Goal: Task Accomplishment & Management: Complete application form

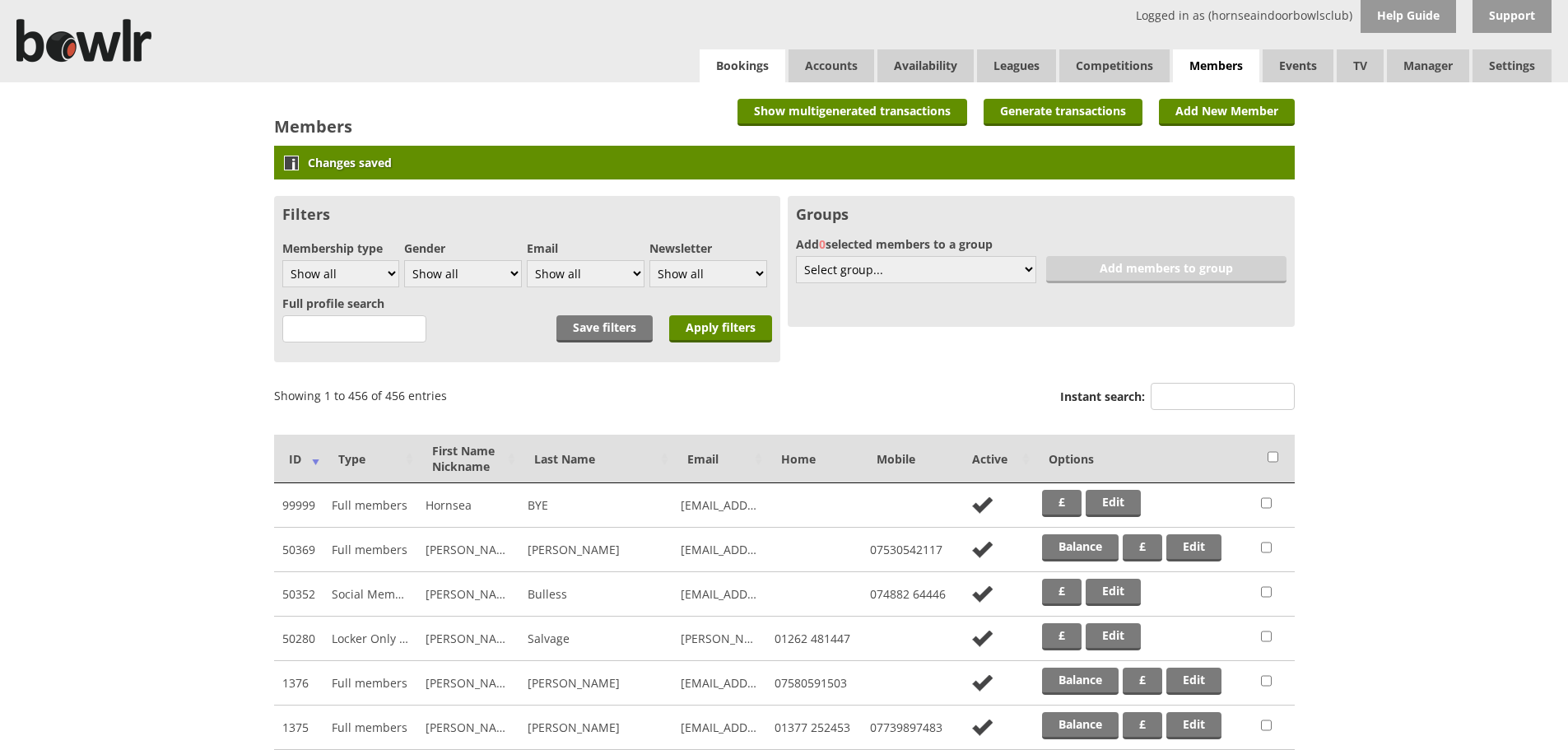
click at [720, 67] on link "Bookings" at bounding box center [742, 66] width 86 height 33
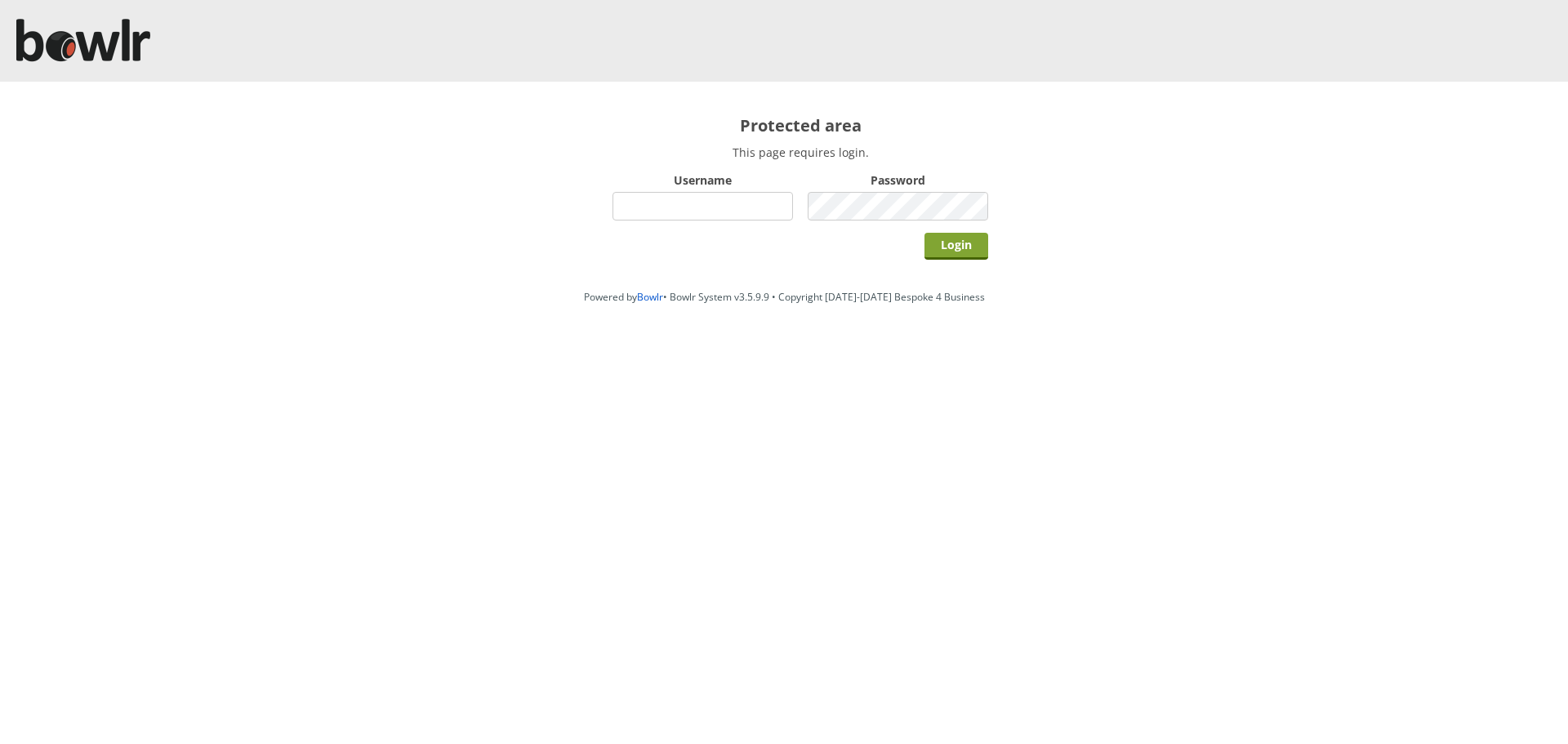
type input "hornseaindoorbowlsclub"
click at [951, 249] on input "Login" at bounding box center [956, 246] width 64 height 27
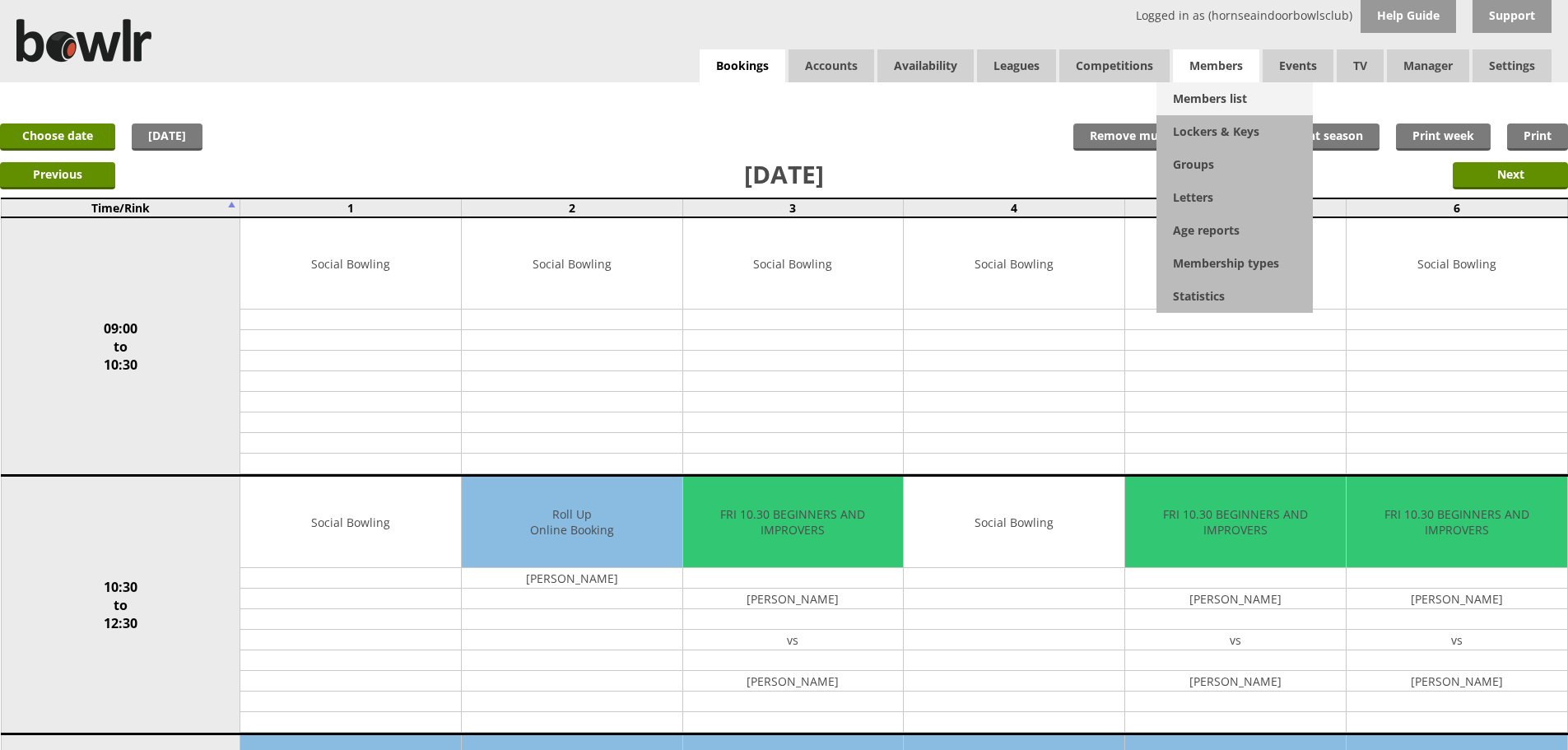
click at [1204, 95] on link "Members list" at bounding box center [1235, 99] width 156 height 33
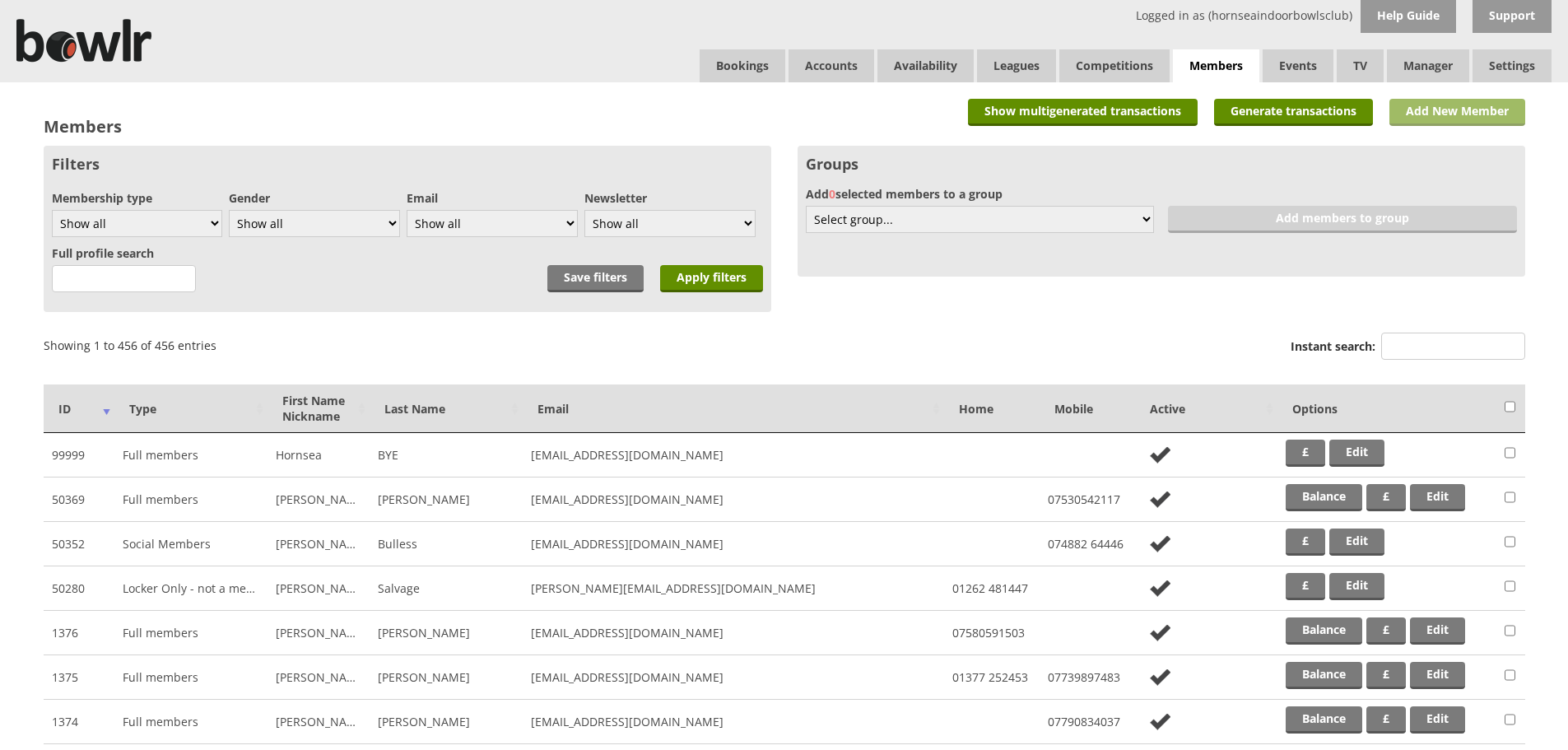
click at [1407, 121] on link "Add New Member" at bounding box center [1457, 112] width 136 height 27
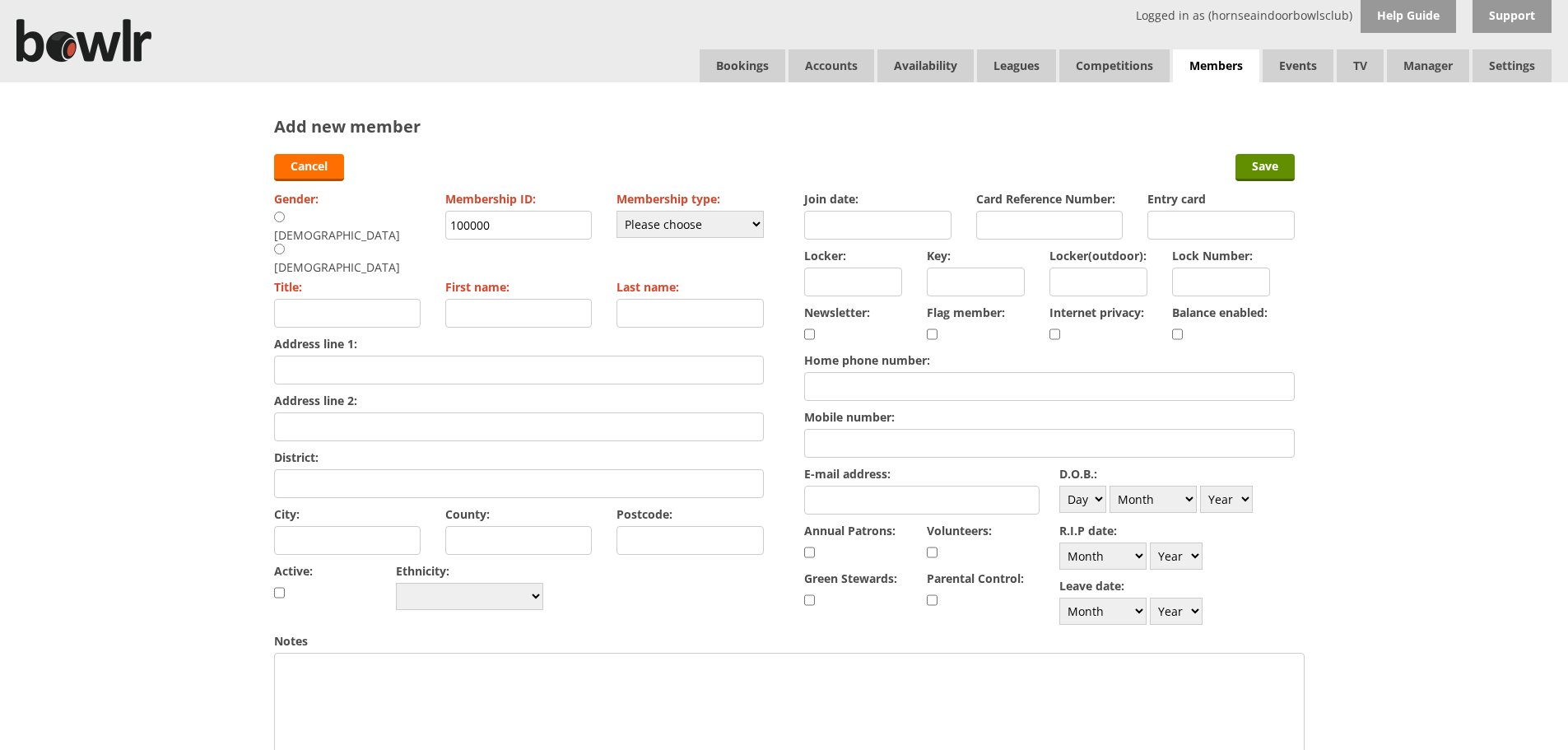
click at [280, 215] on input "radio" at bounding box center [279, 216] width 11 height 12
radio input "true"
type input "Mr"
click at [478, 299] on input "First name:" at bounding box center [518, 313] width 147 height 29
type input "[PERSON_NAME]"
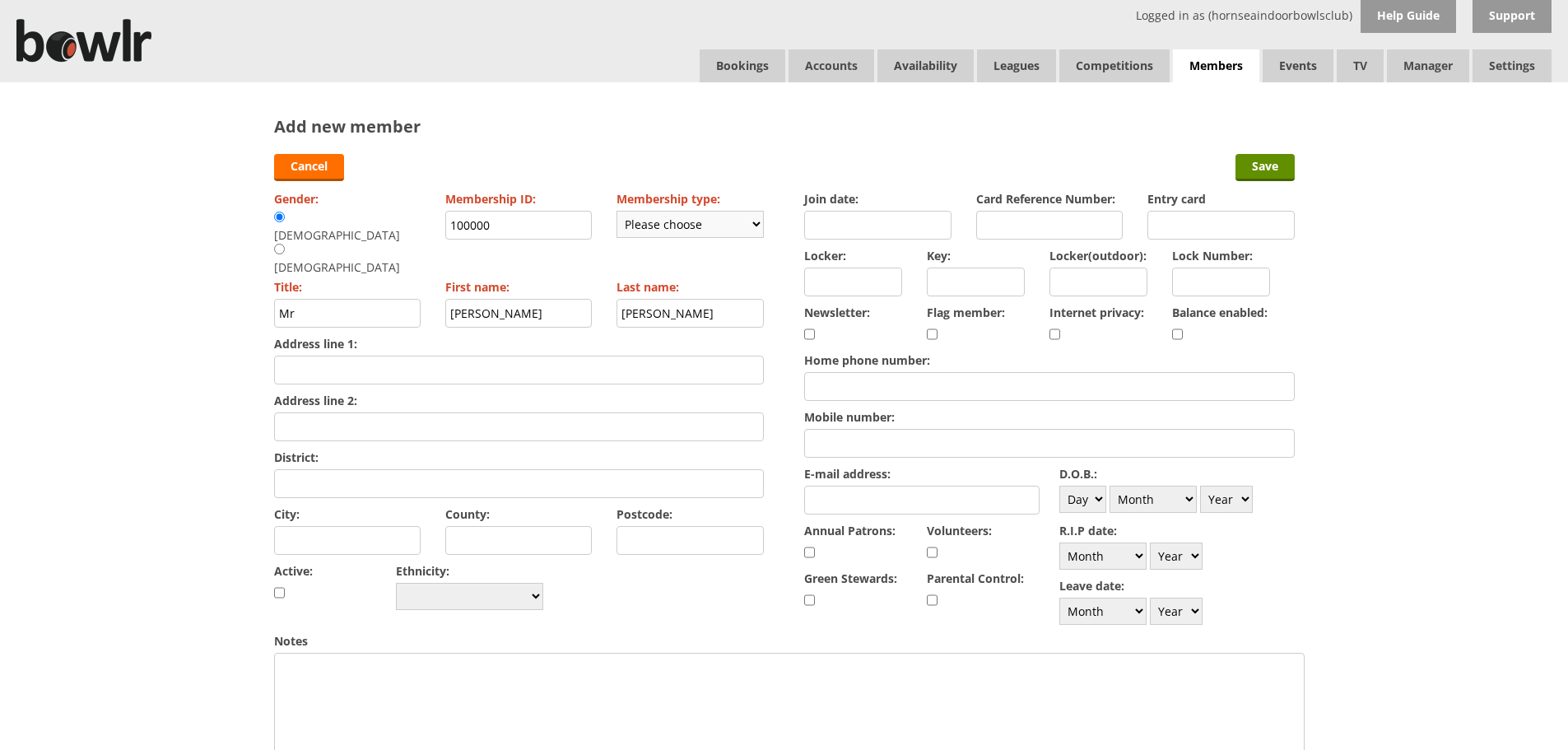
type input "[PERSON_NAME]"
click at [636, 222] on select "Please choose Full members Rollabowl Juniors Social Members Student Pending Lef…" at bounding box center [690, 224] width 147 height 27
select select "1"
click at [616, 210] on select "Please choose Full members Rollabowl Juniors Social Members Student Pending Lef…" at bounding box center [690, 224] width 147 height 27
checkbox input "true"
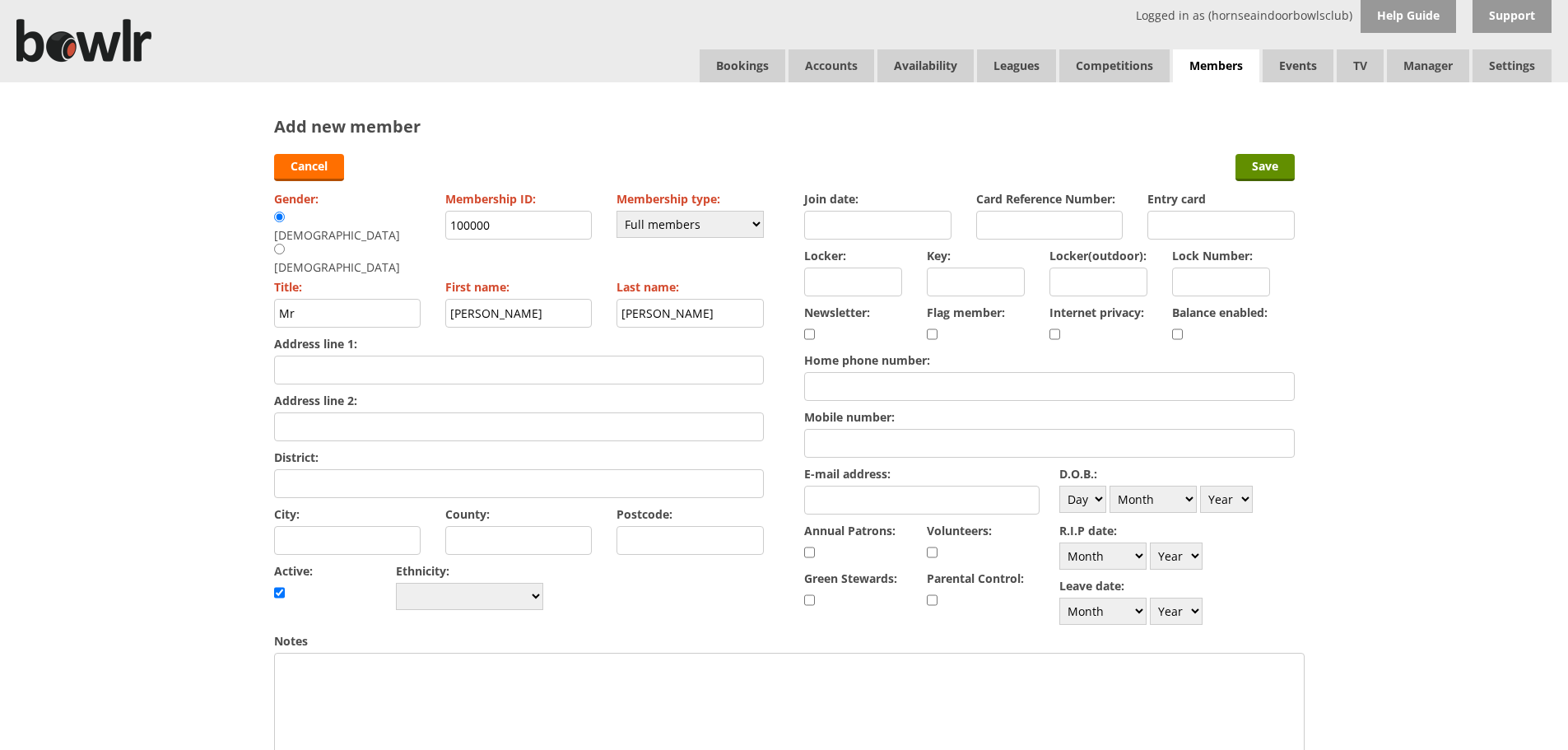
drag, startPoint x: 556, startPoint y: 230, endPoint x: 254, endPoint y: 234, distance: 302.0
click at [253, 234] on div "Add new member Cancel Save Gender: Male Female Membership ID: 100000 Membership…" at bounding box center [784, 692] width 1568 height 1220
type input "1115"
click at [843, 203] on label "Join date:" at bounding box center [878, 199] width 147 height 16
click at [843, 210] on input "Join date:" at bounding box center [878, 225] width 147 height 29
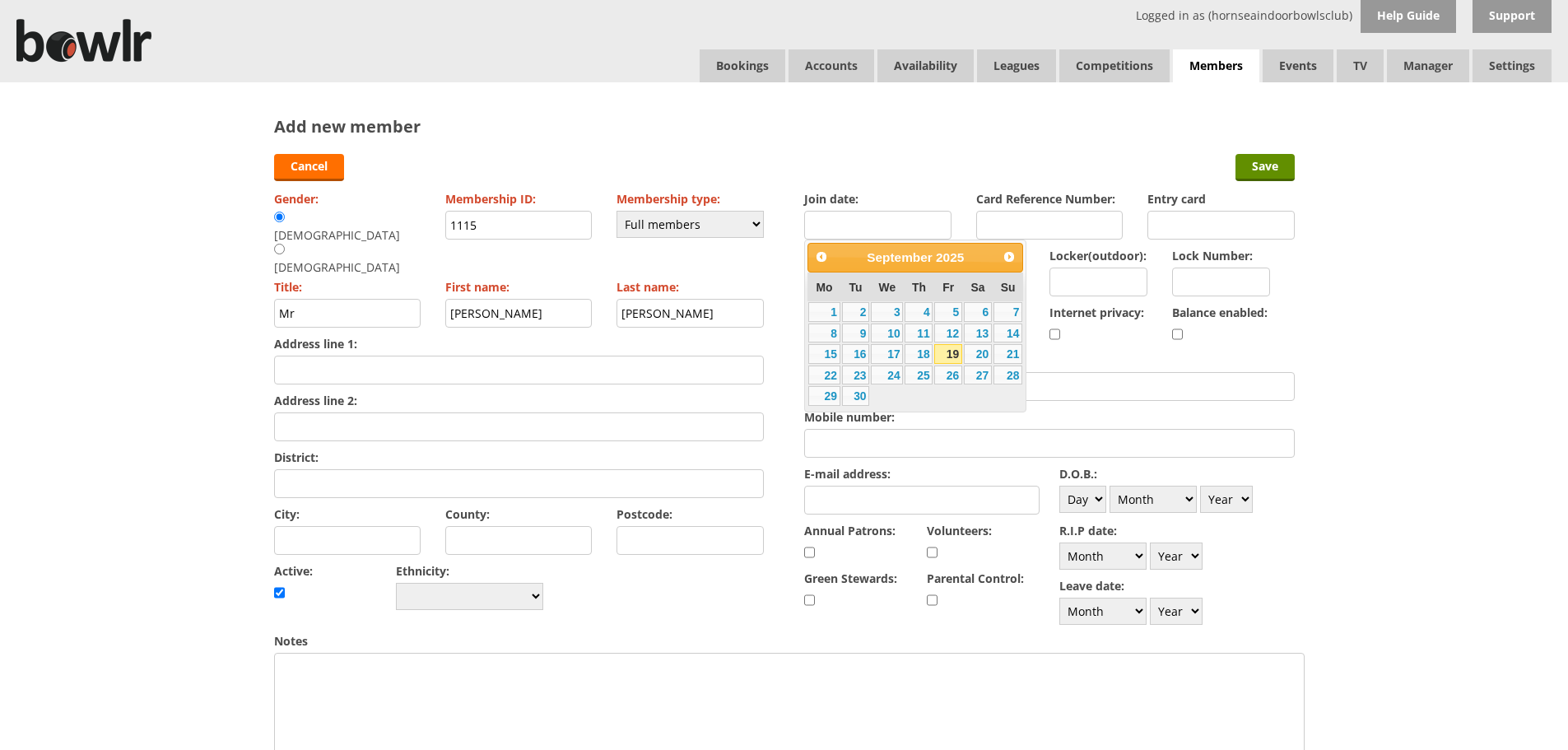
click at [839, 211] on input "Join date:" at bounding box center [878, 225] width 147 height 29
click at [952, 350] on link "19" at bounding box center [948, 354] width 28 height 20
type input "19-09-2025"
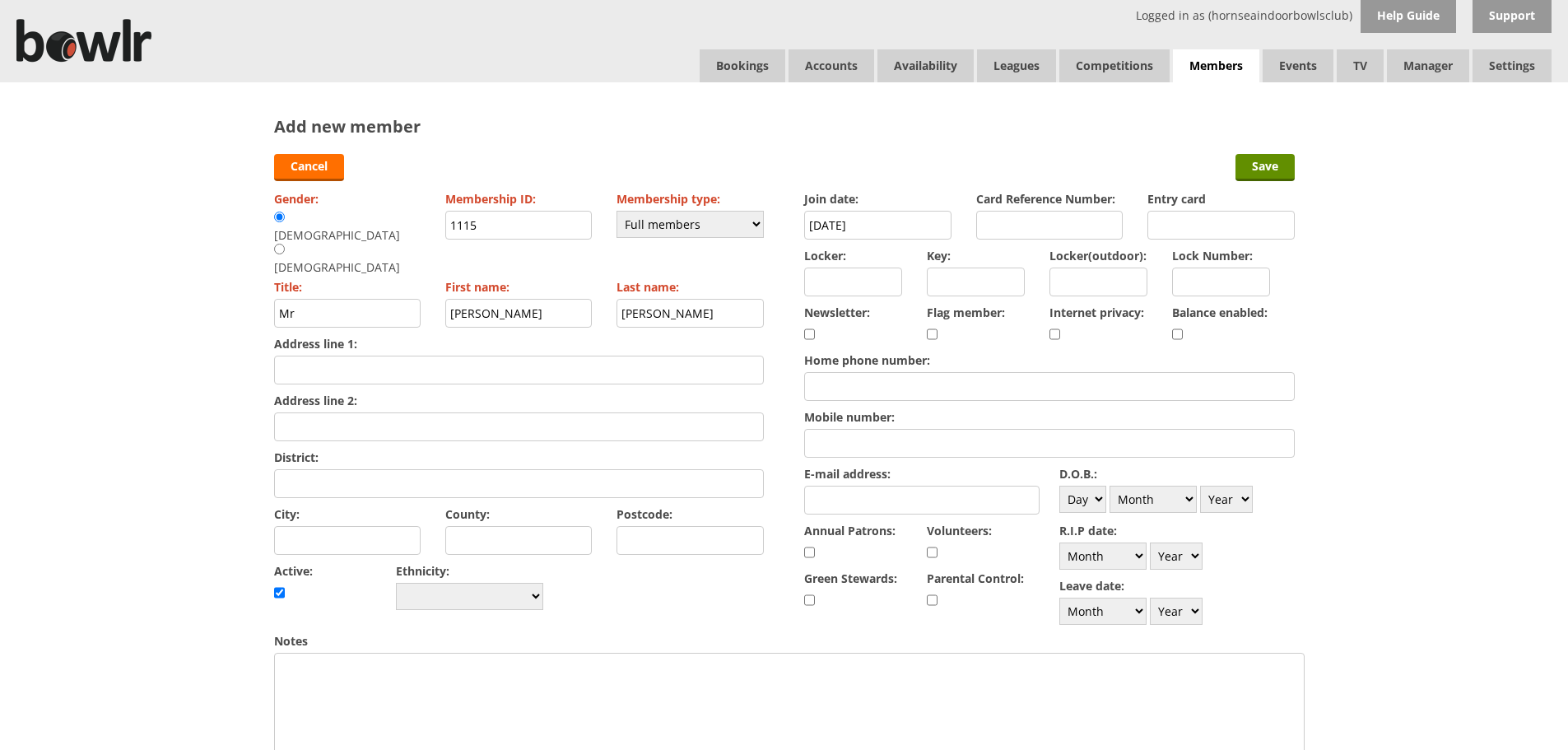
click at [1182, 328] on input "checkbox" at bounding box center [1177, 334] width 11 height 20
checkbox input "true"
click at [371, 525] on input "City:" at bounding box center [348, 540] width 147 height 29
type input "Bridlington"
click at [337, 356] on input "Address line 1:" at bounding box center [519, 370] width 490 height 29
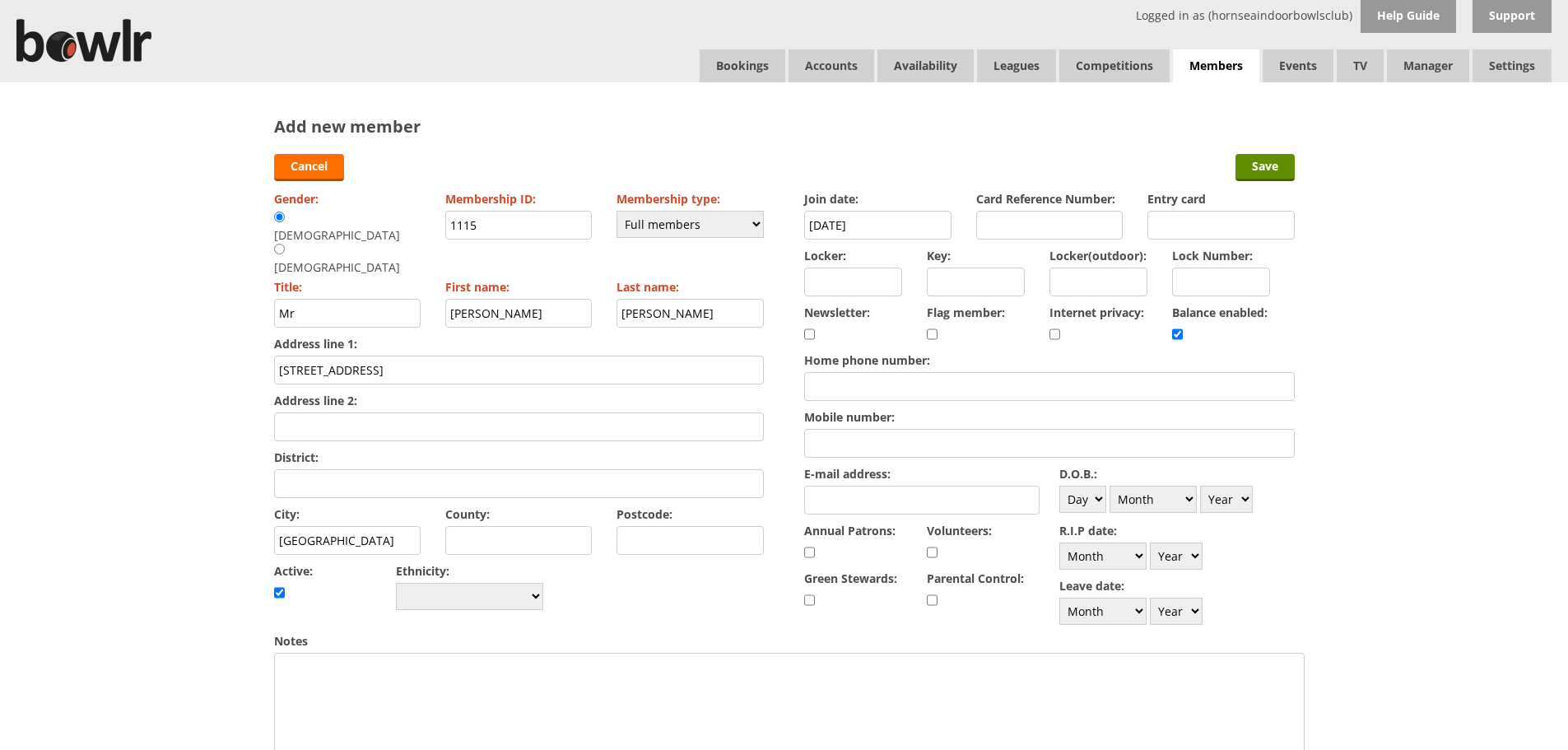
type input "7 Stamford Walk"
click at [661, 525] on input "Postcode:" at bounding box center [690, 540] width 147 height 29
type input "YO16 4TH"
click at [855, 506] on input "E-mail address:" at bounding box center [922, 500] width 235 height 29
type input "kingfisherswift1947@gmail.co.uk"
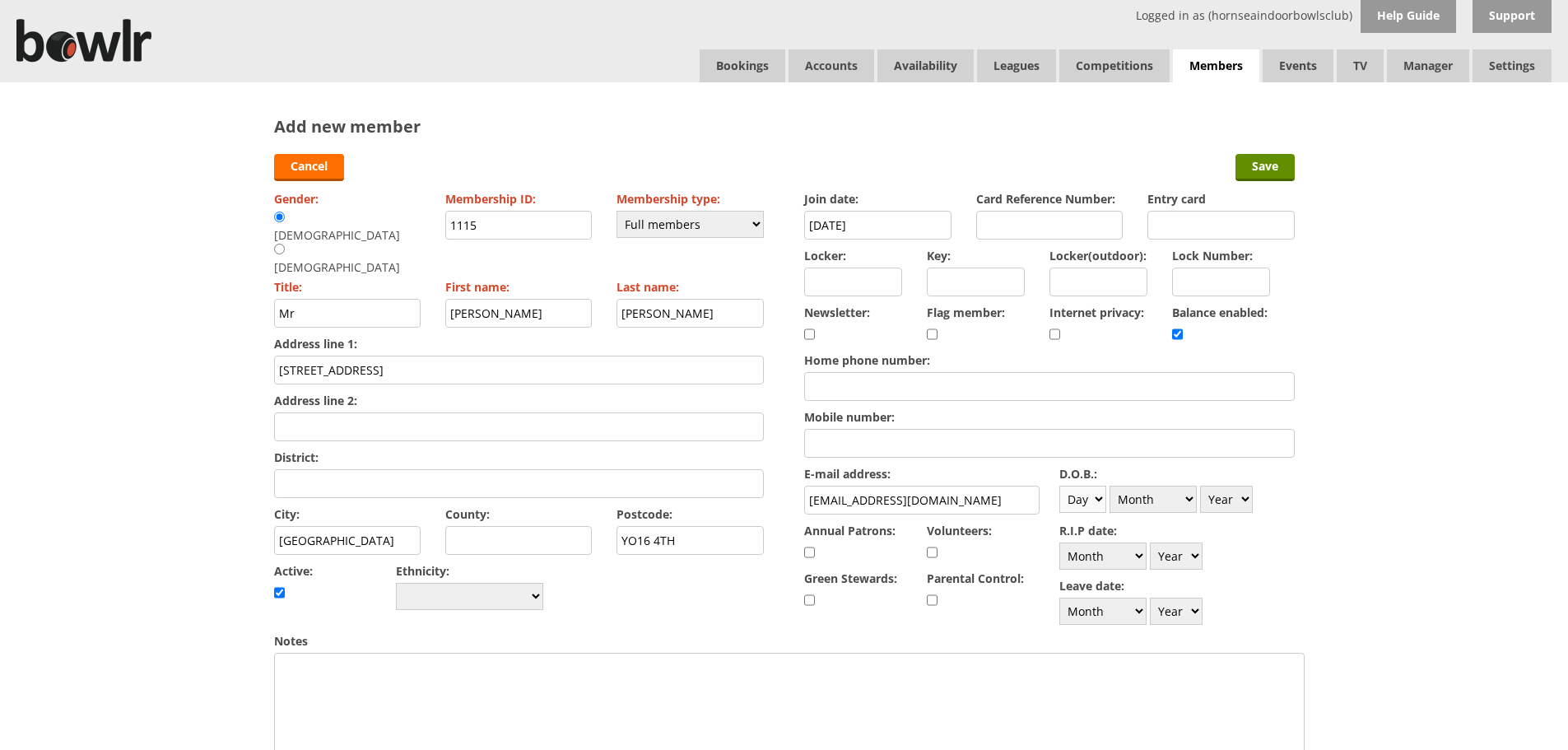
click at [1080, 496] on select "Day 1 2 3 4 5 6 7 8 9 10 11 12 13 14 15 16 17 18 19 20 21 22 23 24 25 26 27 28 …" at bounding box center [1083, 499] width 47 height 27
select select "1"
click at [1060, 486] on select "Day 1 2 3 4 5 6 7 8 9 10 11 12 13 14 15 16 17 18 19 20 21 22 23 24 25 26 27 28 …" at bounding box center [1083, 499] width 47 height 27
click at [1150, 486] on select "Month January February March April May June July August September October Novem…" at bounding box center [1153, 499] width 87 height 27
select select "3"
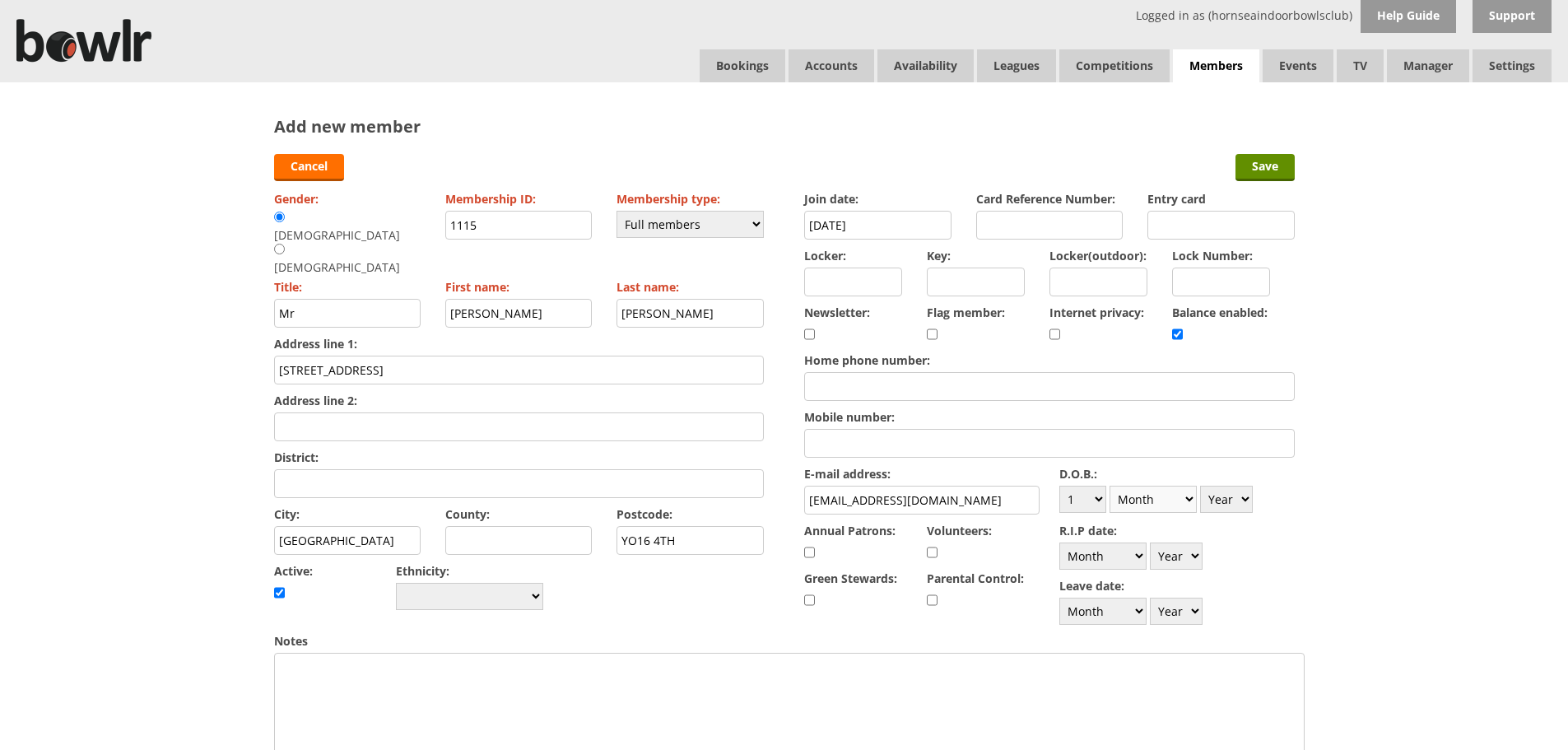
click at [1110, 486] on select "Month January February March April May June July August September October Novem…" at bounding box center [1153, 499] width 87 height 27
click at [1236, 498] on select "Year 1900 1901 1902 1903 1904 1905 1906 1907 1908 1909 1910 1911 1912 1913 1914…" at bounding box center [1226, 499] width 52 height 27
select select "1947"
click at [1200, 486] on select "Year 1900 1901 1902 1903 1904 1905 1906 1907 1908 1909 1910 1911 1912 1913 1914…" at bounding box center [1226, 499] width 52 height 27
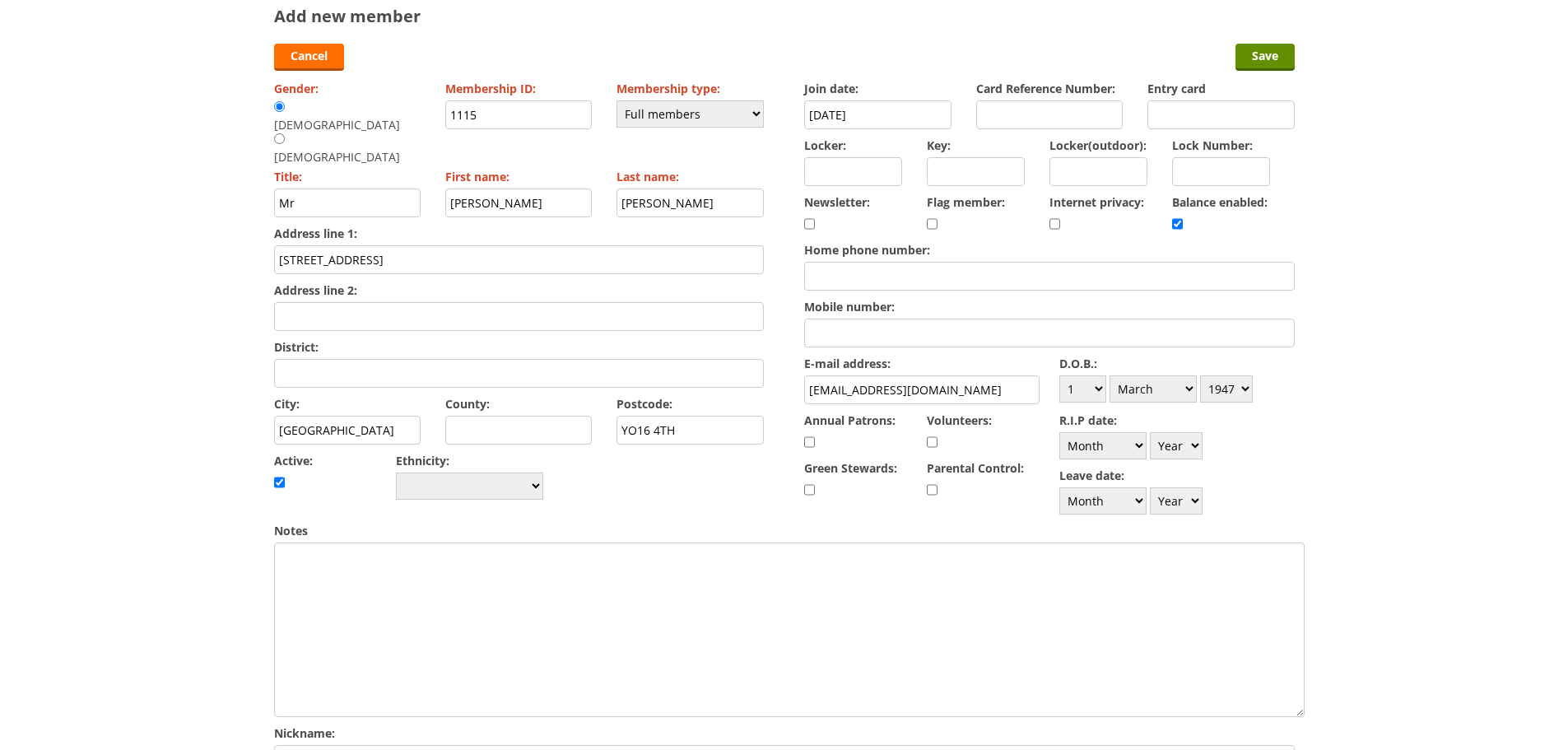
scroll to position [82, 0]
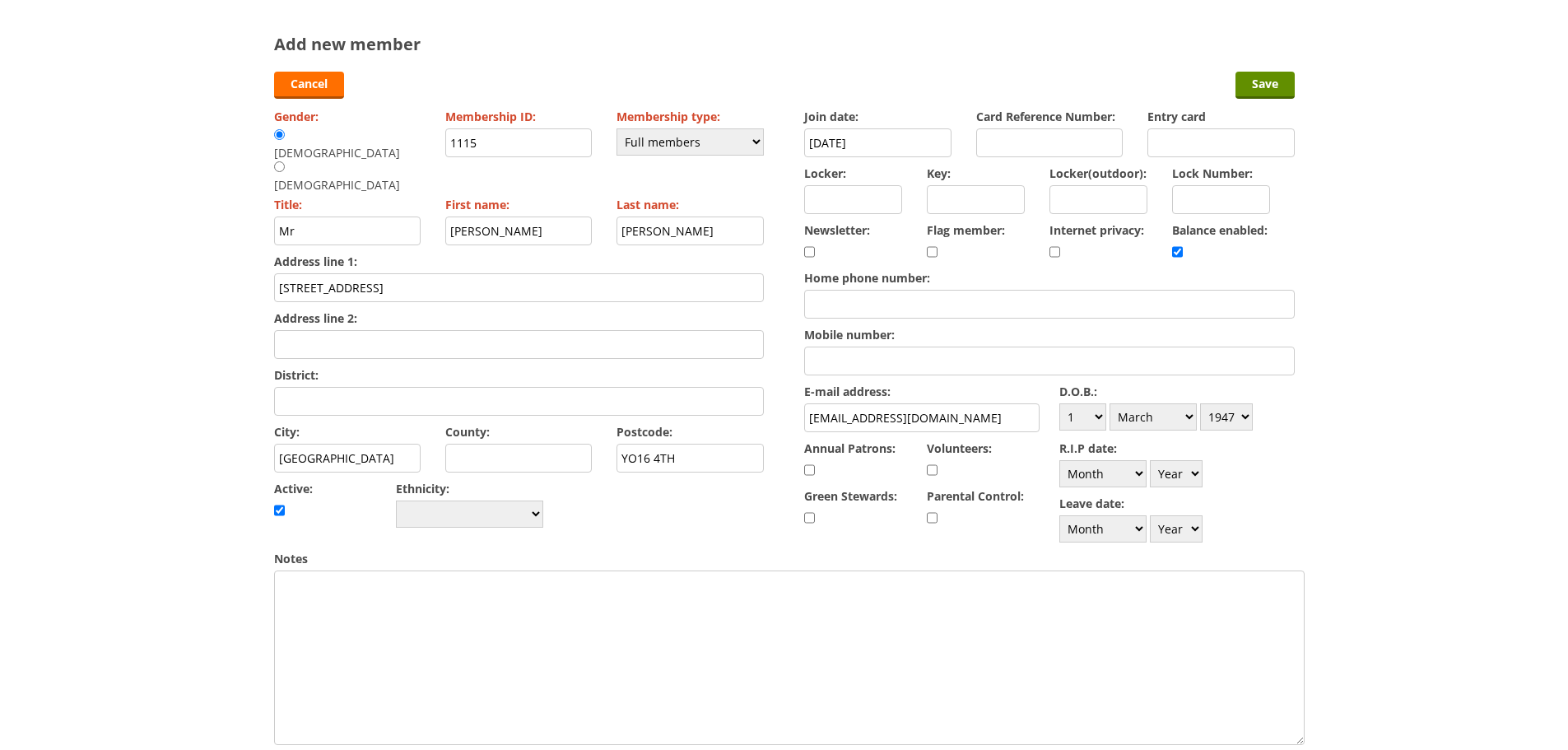
click at [884, 363] on input "Mobile number:" at bounding box center [1049, 361] width 490 height 29
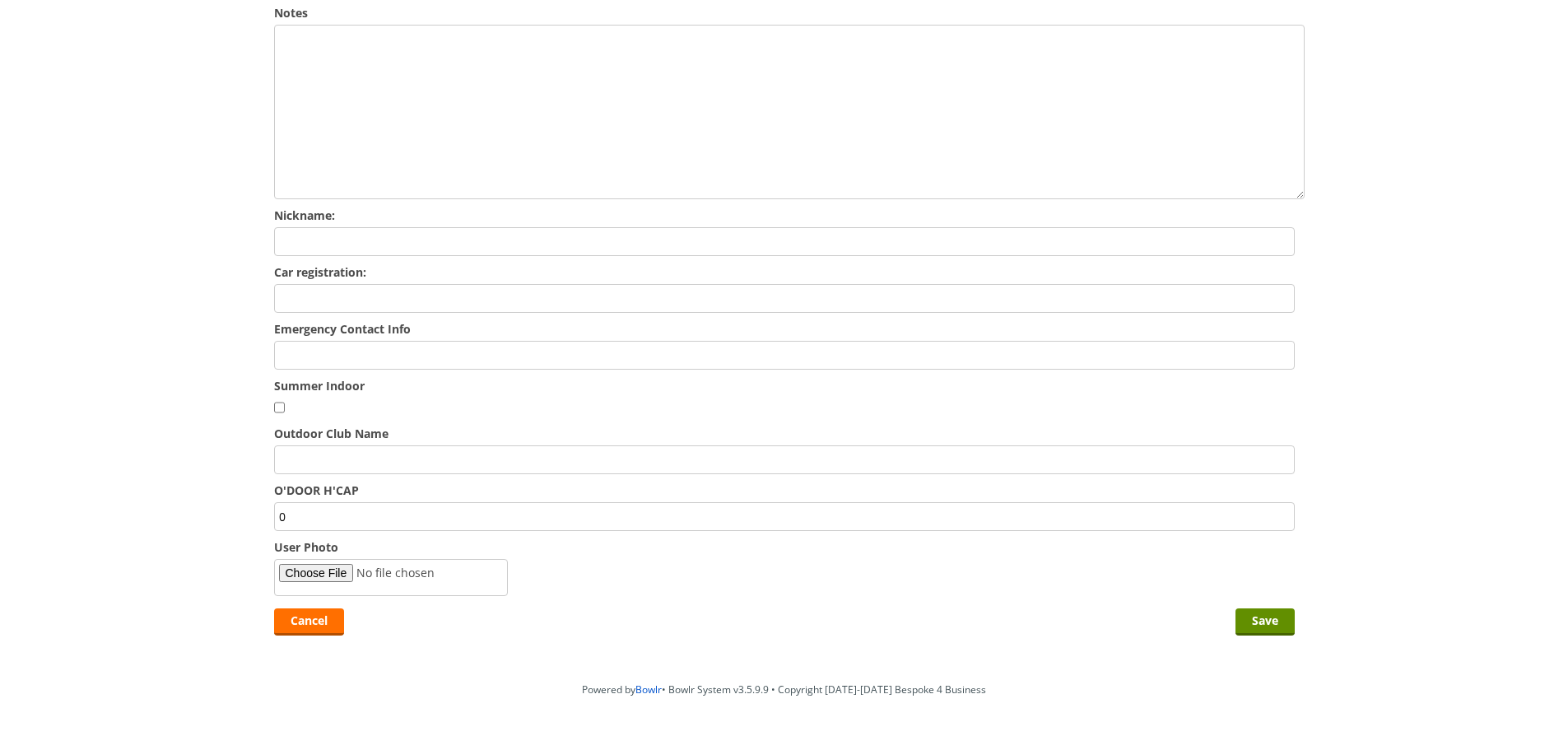
scroll to position [668, 0]
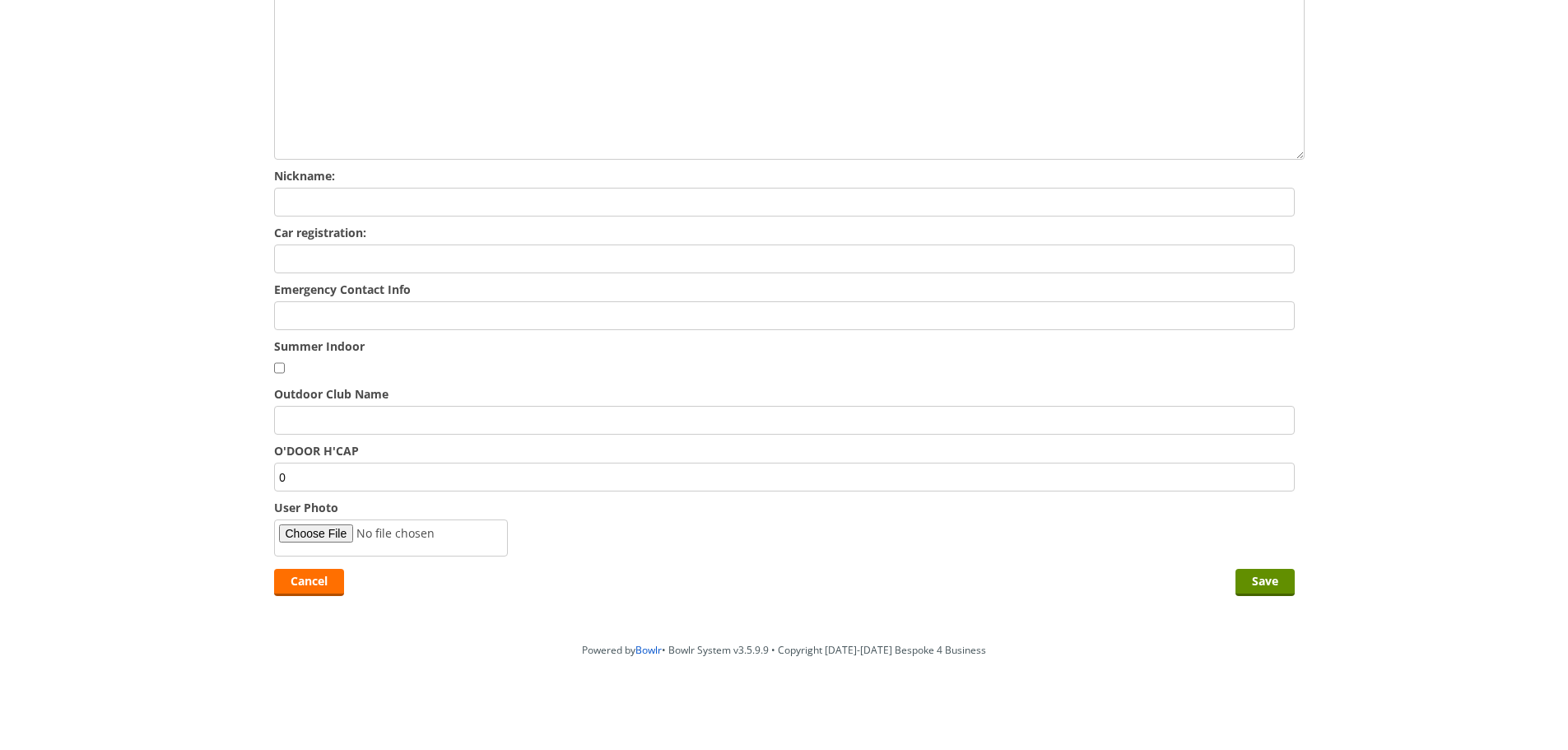
type input "07869216921"
click at [398, 318] on input "Emergency Contact Info" at bounding box center [784, 315] width 1021 height 29
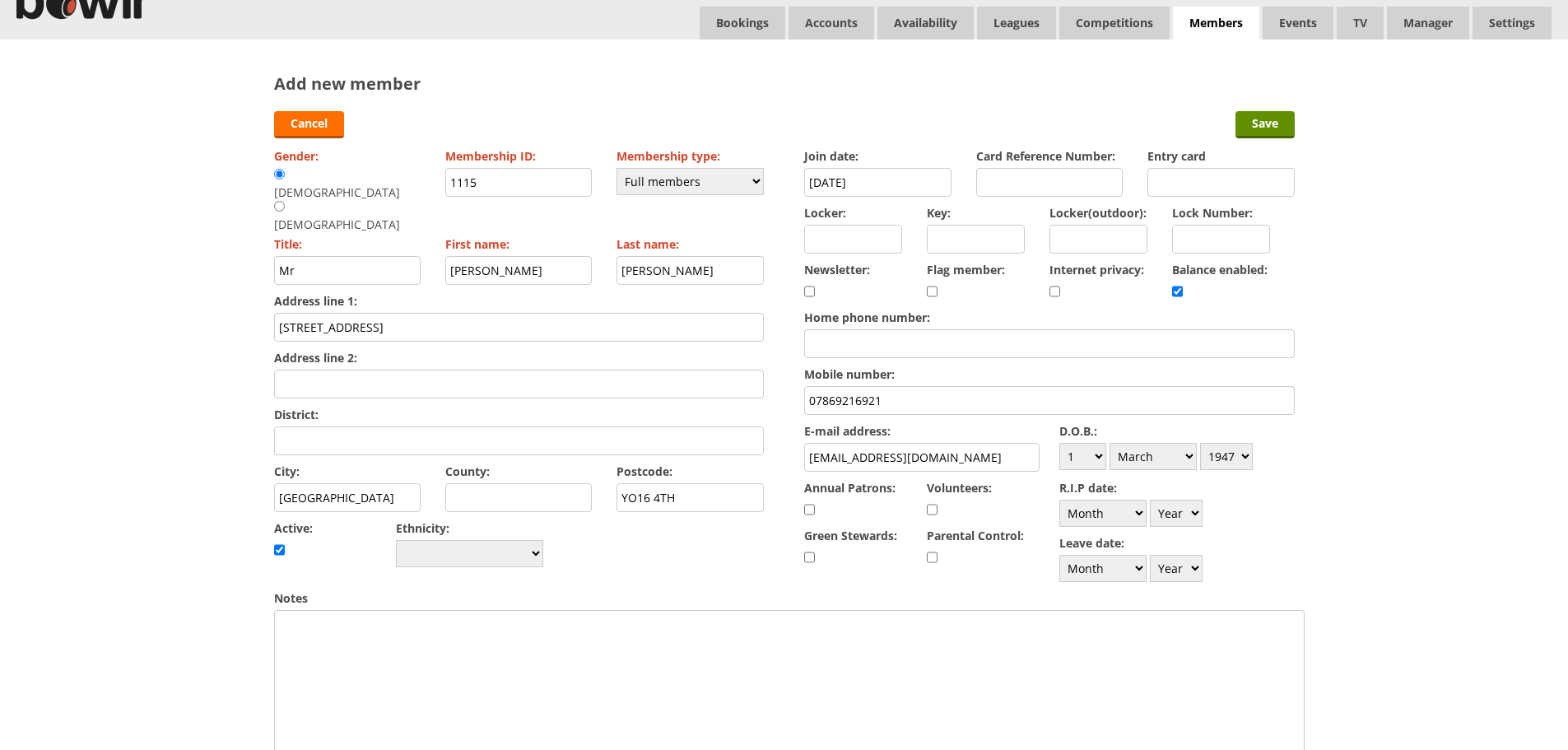
scroll to position [0, 0]
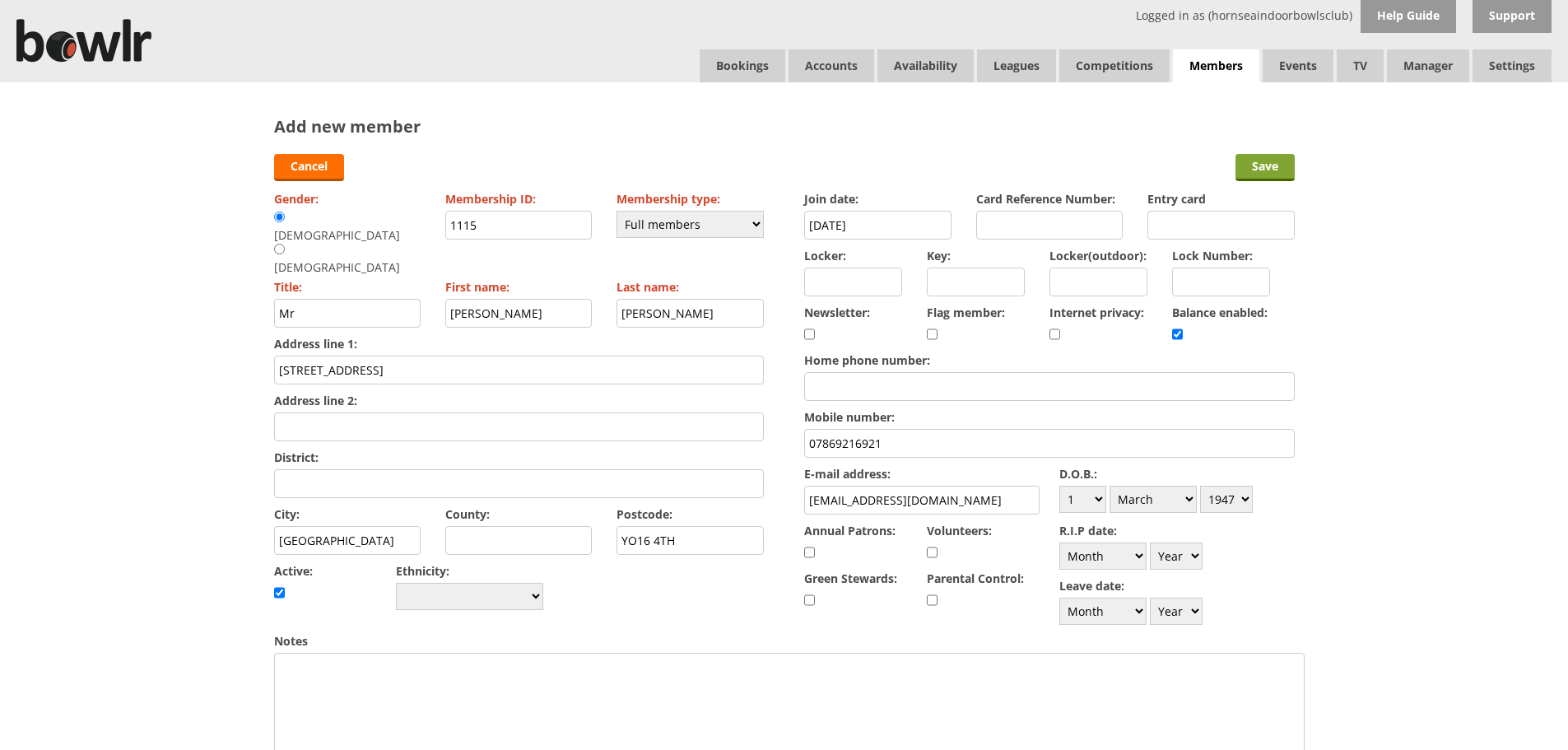
type input "Miss Tracy Bullas - 07803476219"
click at [1259, 169] on input "Save" at bounding box center [1265, 167] width 59 height 27
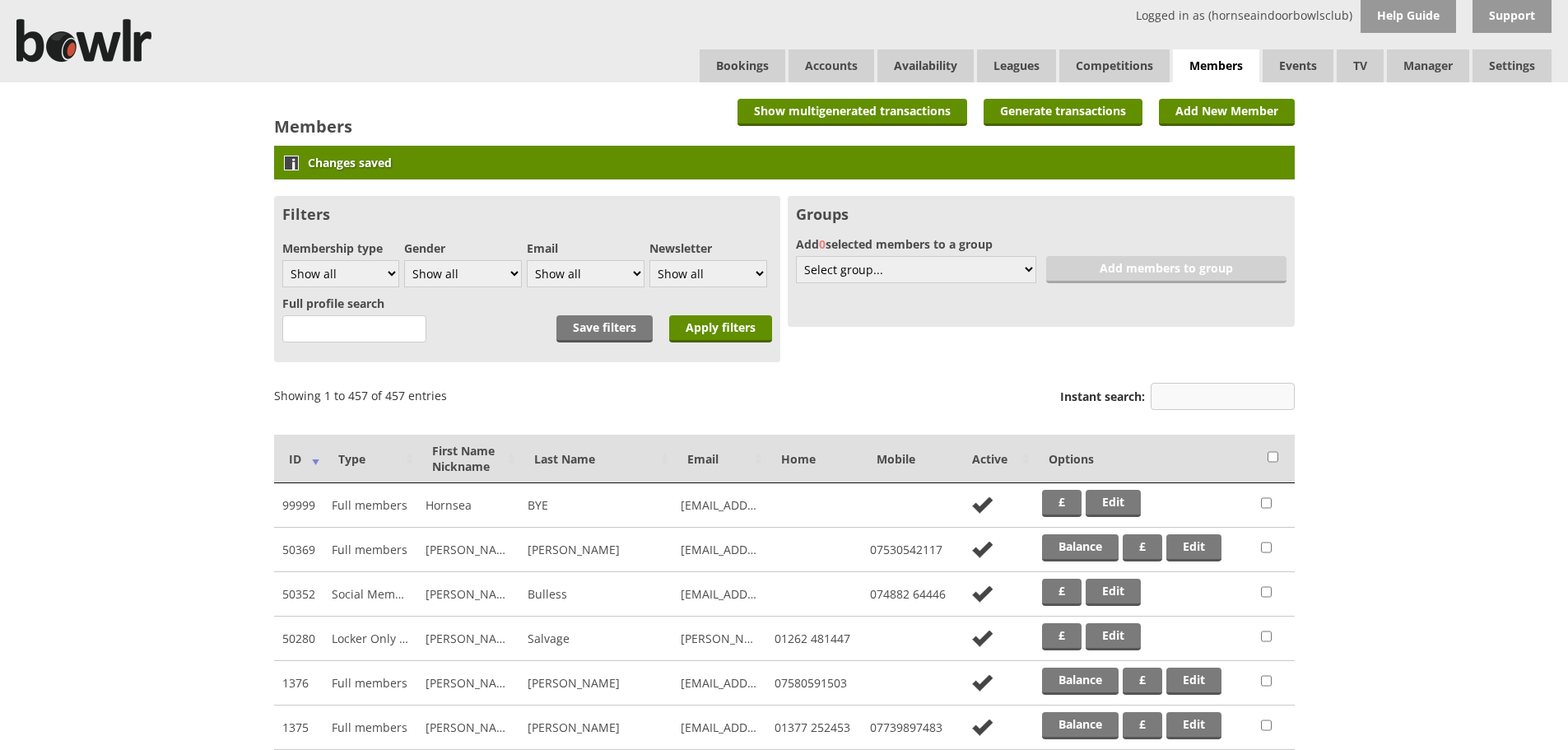
click at [1219, 387] on input "Instant search:" at bounding box center [1223, 396] width 144 height 27
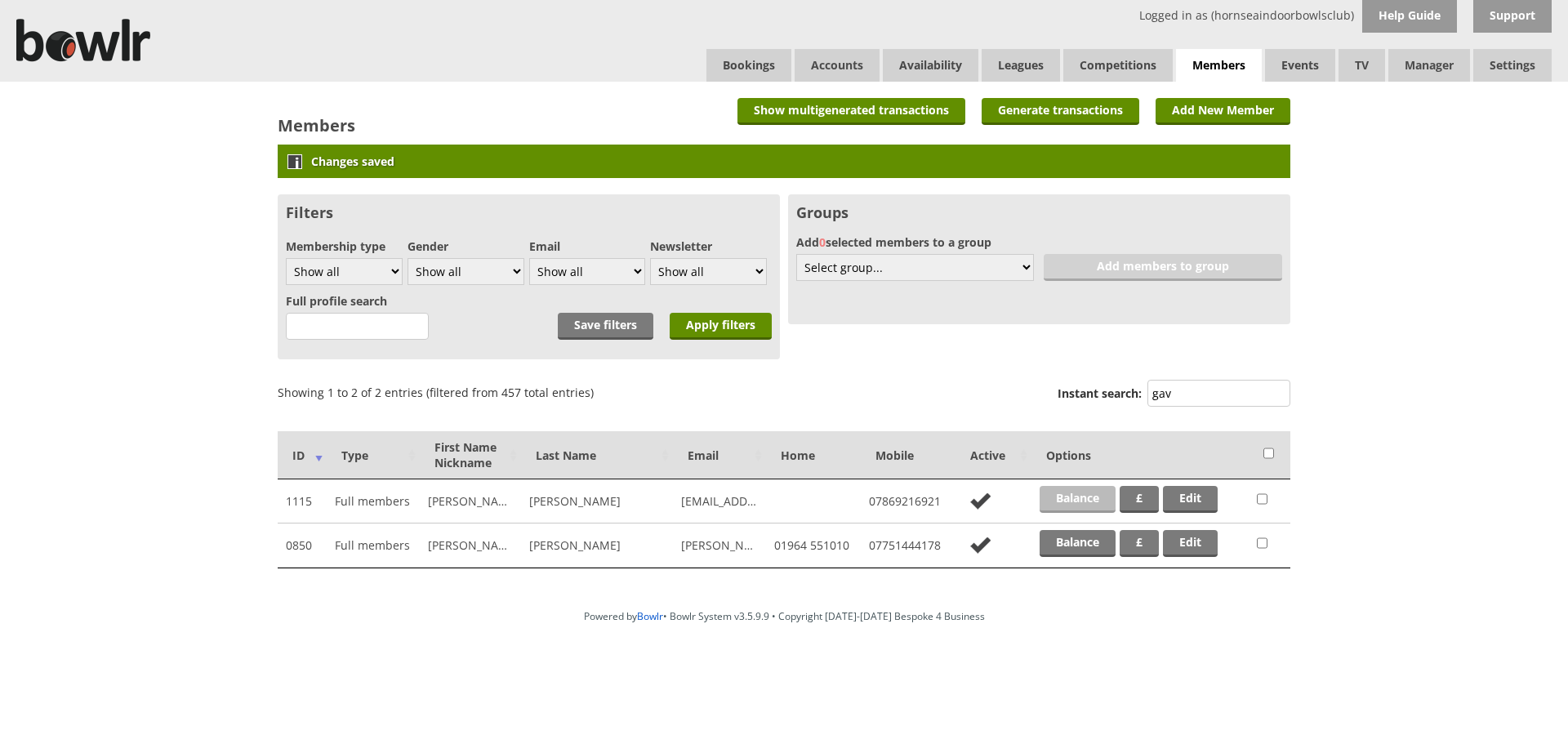
type input "gav"
click at [1085, 497] on link "Balance" at bounding box center [1078, 499] width 76 height 27
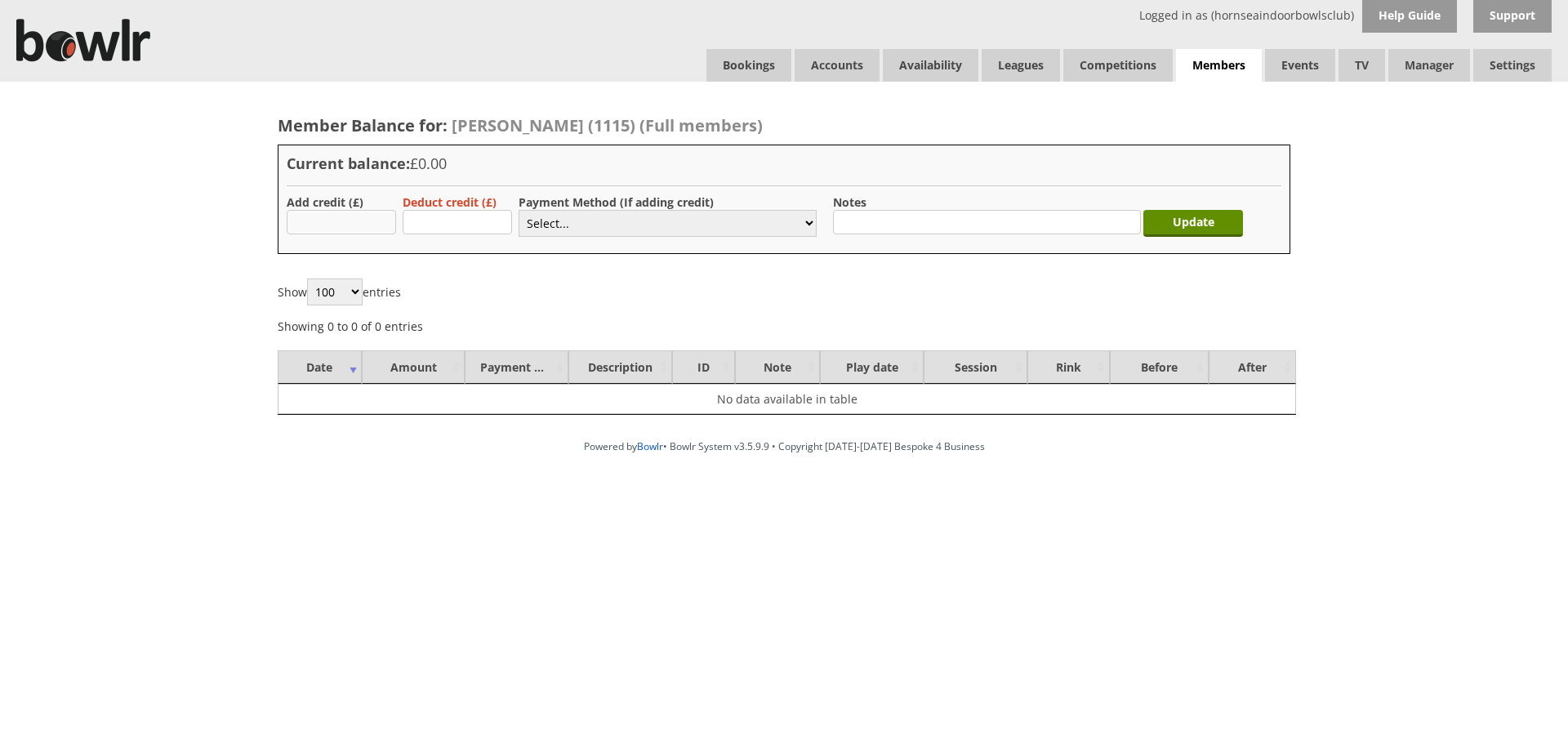
click at [384, 218] on input "text" at bounding box center [341, 222] width 110 height 25
type input "5.00"
click at [571, 227] on select "Select... Cash Card Cheque Bank Transfer Other Member Card Gift Voucher Balance" at bounding box center [667, 223] width 298 height 27
click at [518, 210] on select "Select... Cash Card Cheque Bank Transfer Other Member Card Gift Voucher Balance" at bounding box center [667, 223] width 298 height 27
click at [774, 224] on select "Select... Cash Card Cheque Bank Transfer Other Member Card Gift Voucher Balance" at bounding box center [667, 223] width 298 height 27
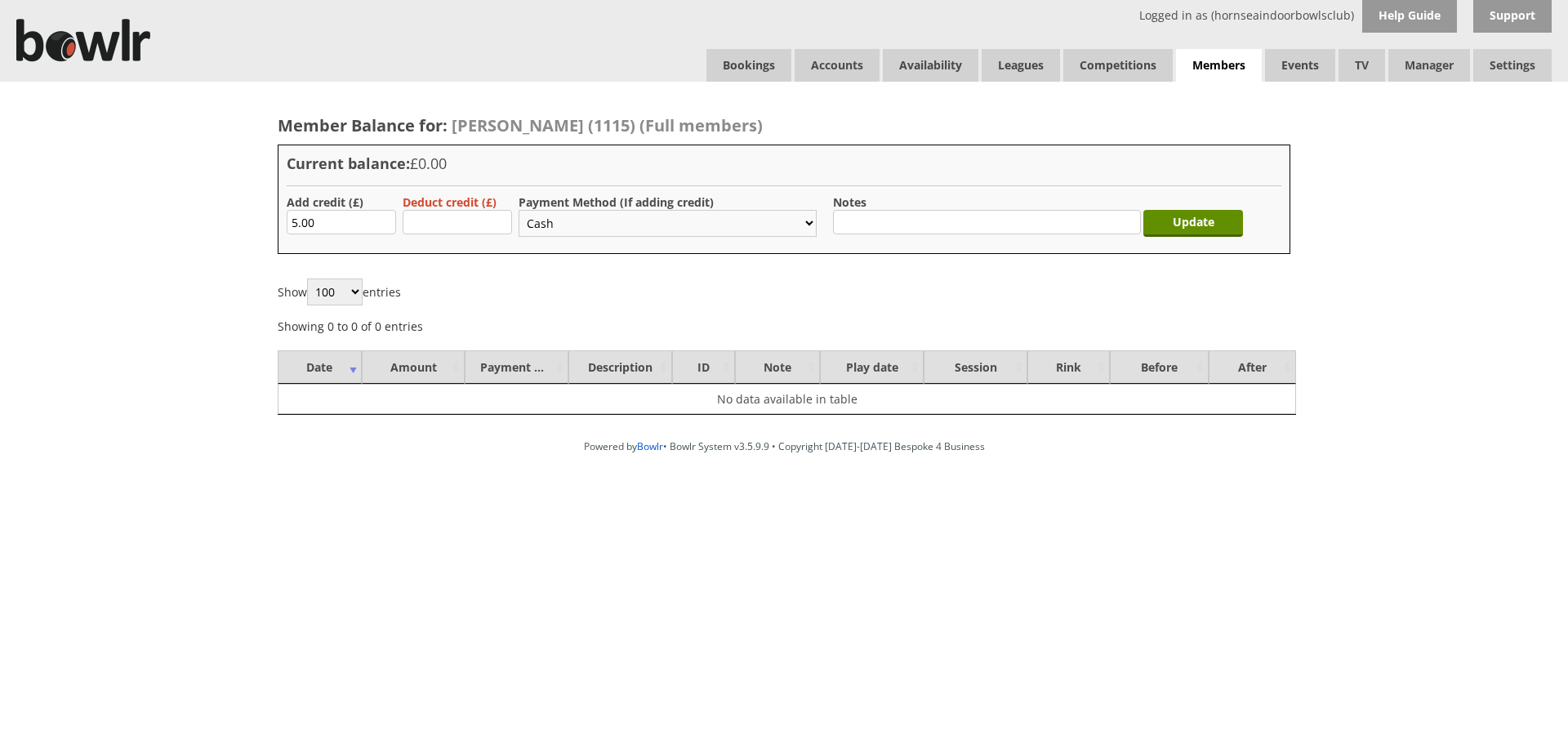
select select "2"
click at [518, 210] on select "Select... Cash Card Cheque Bank Transfer Other Member Card Gift Voucher Balance" at bounding box center [667, 223] width 298 height 27
click at [1176, 230] on input "Update" at bounding box center [1193, 223] width 100 height 27
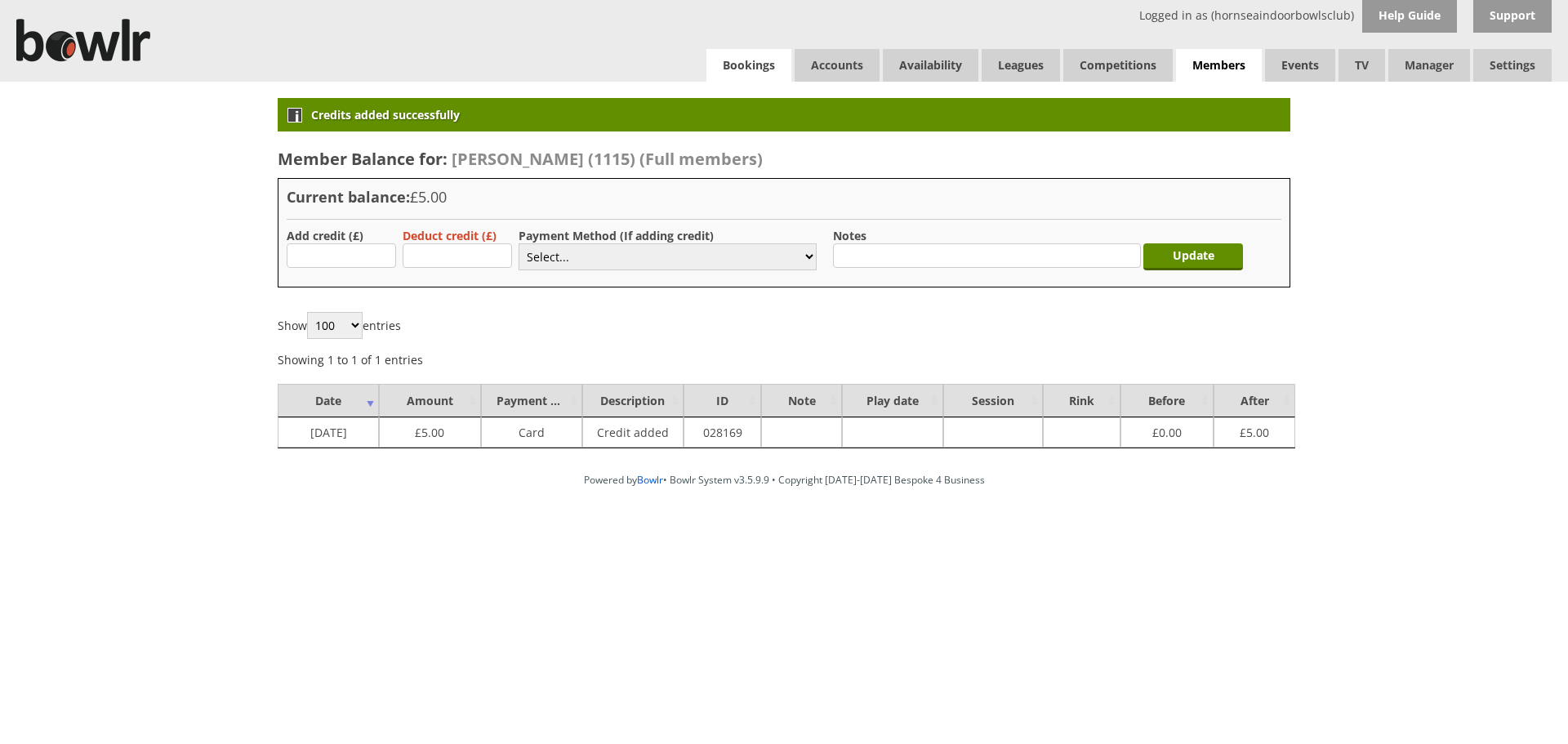
click at [758, 49] on link "Bookings" at bounding box center [749, 65] width 85 height 33
